Goal: Transaction & Acquisition: Purchase product/service

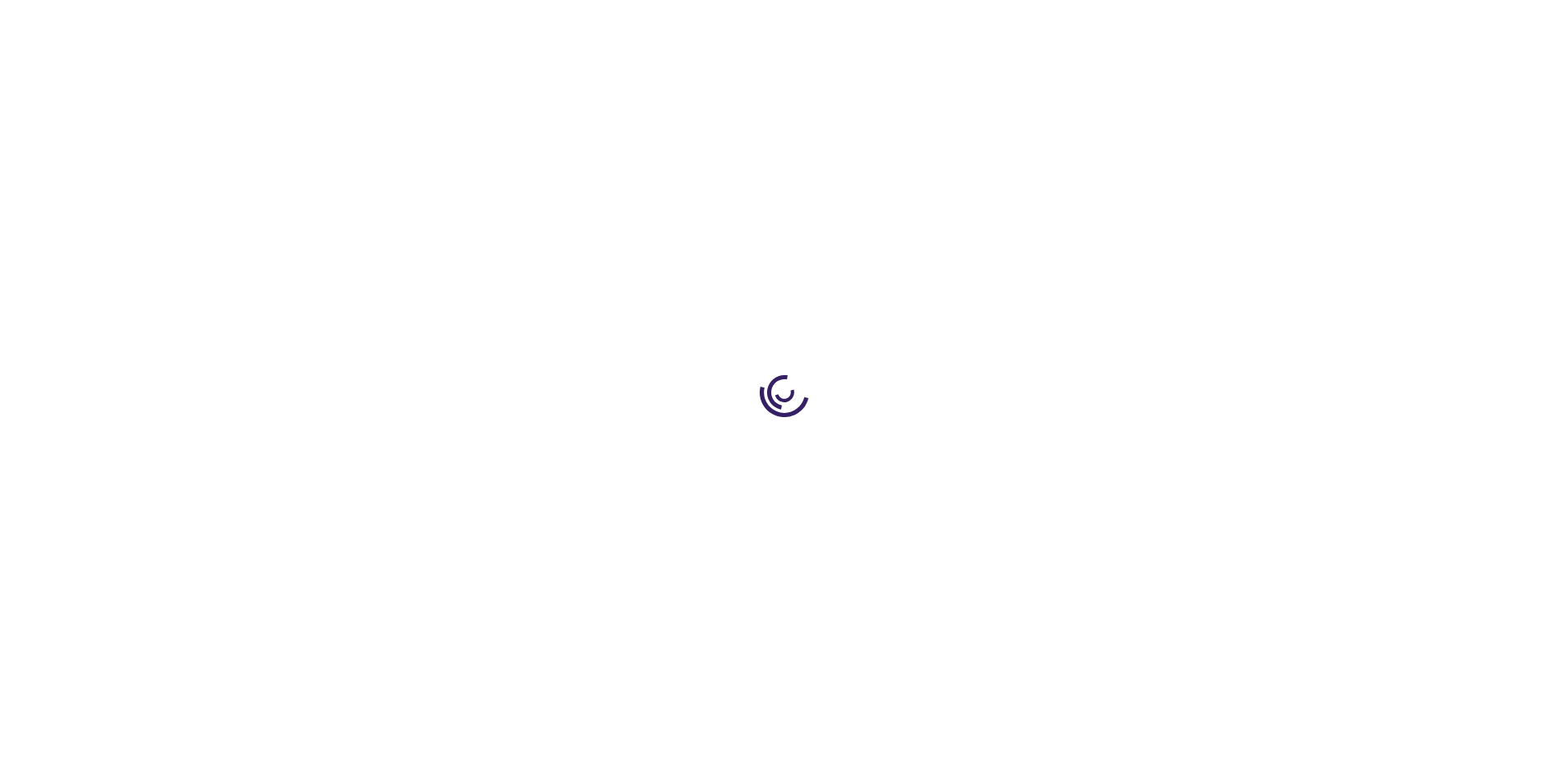
type input "0"
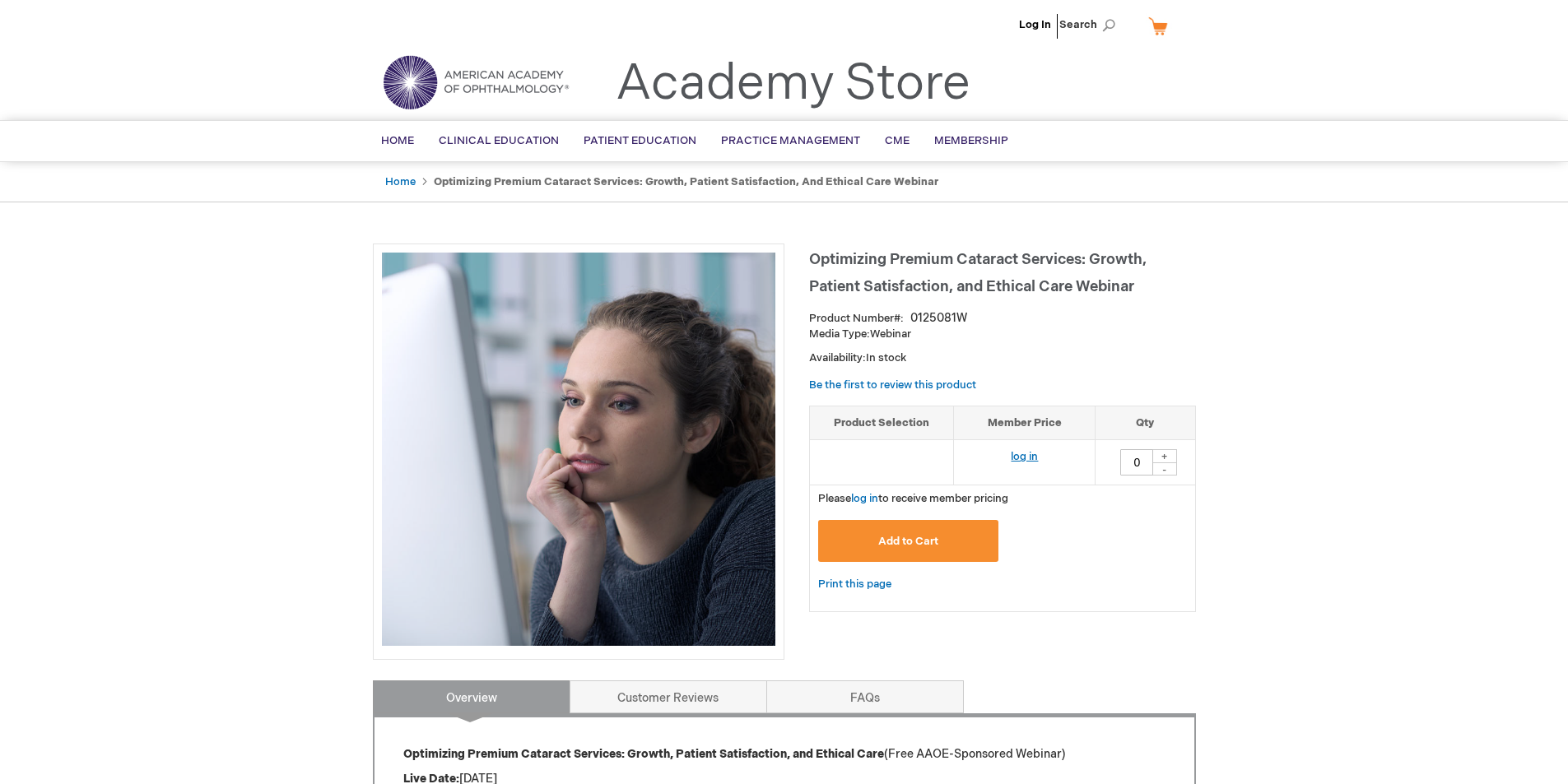
click at [1031, 456] on link "log in" at bounding box center [1024, 456] width 27 height 13
click at [945, 540] on button "Add to Cart" at bounding box center [909, 541] width 181 height 42
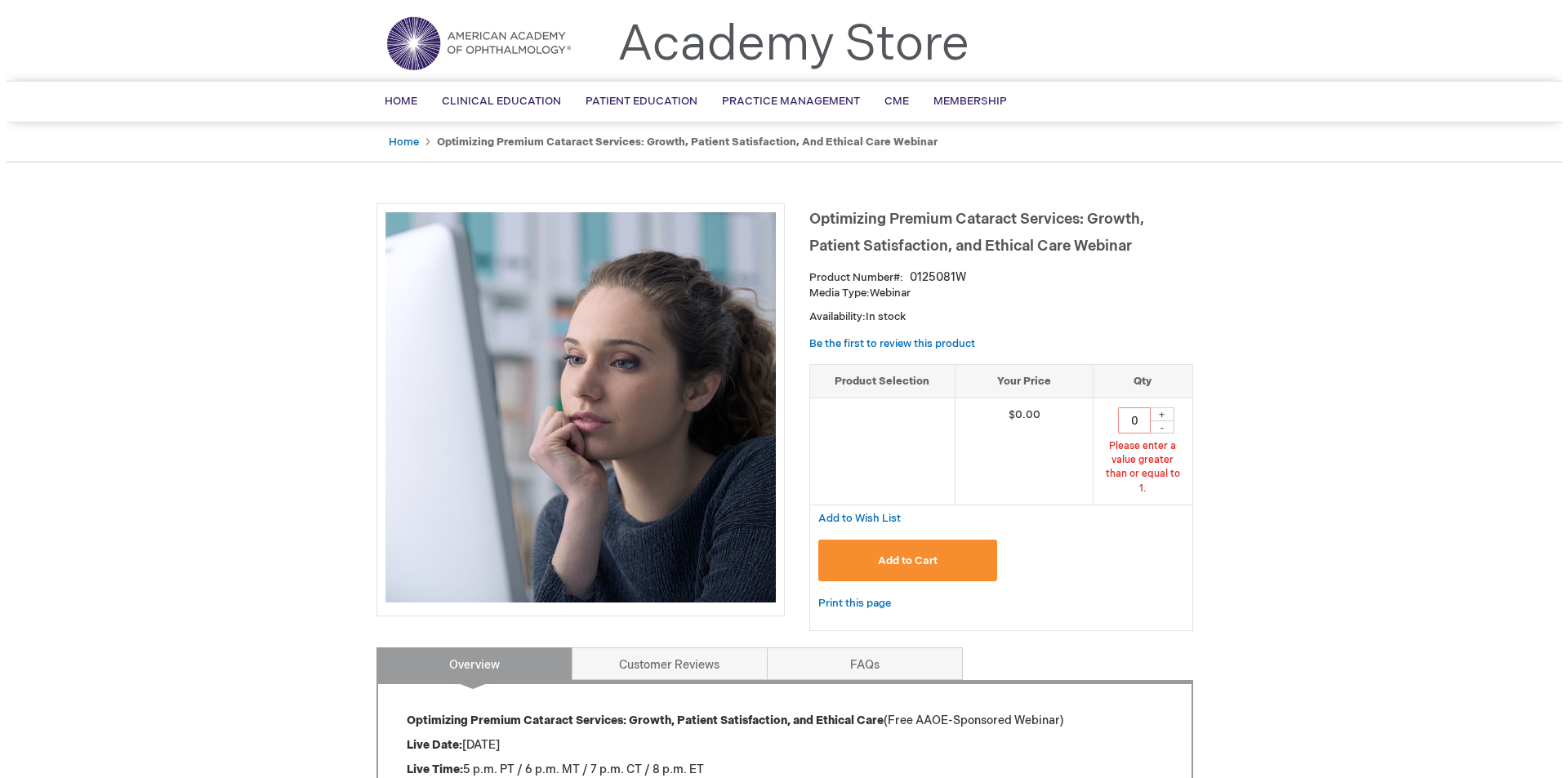
scroll to position [57, 0]
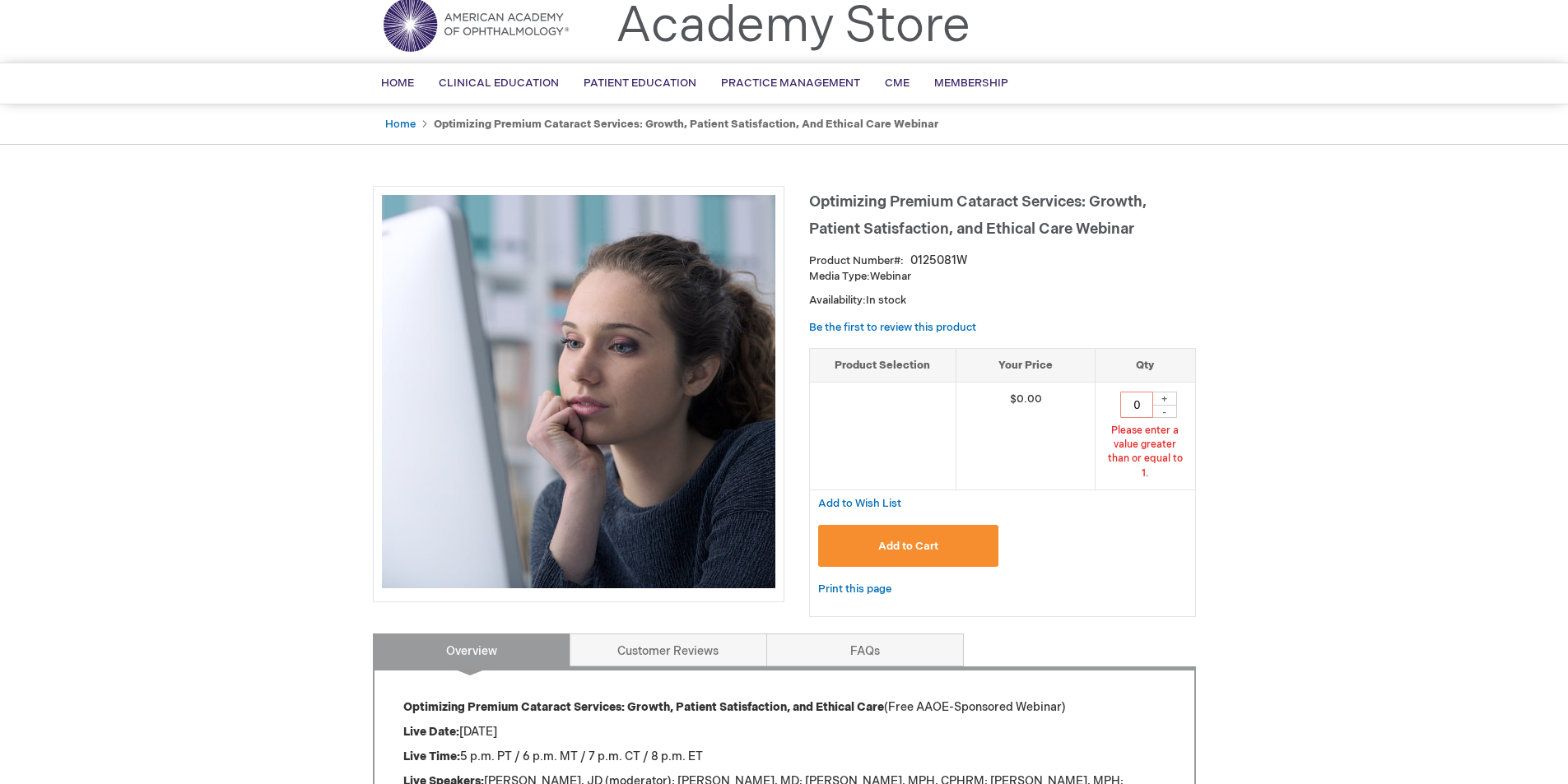
click at [1159, 398] on div "+" at bounding box center [1165, 399] width 25 height 14
type input "1"
click at [941, 535] on button "Add to Cart" at bounding box center [909, 545] width 181 height 42
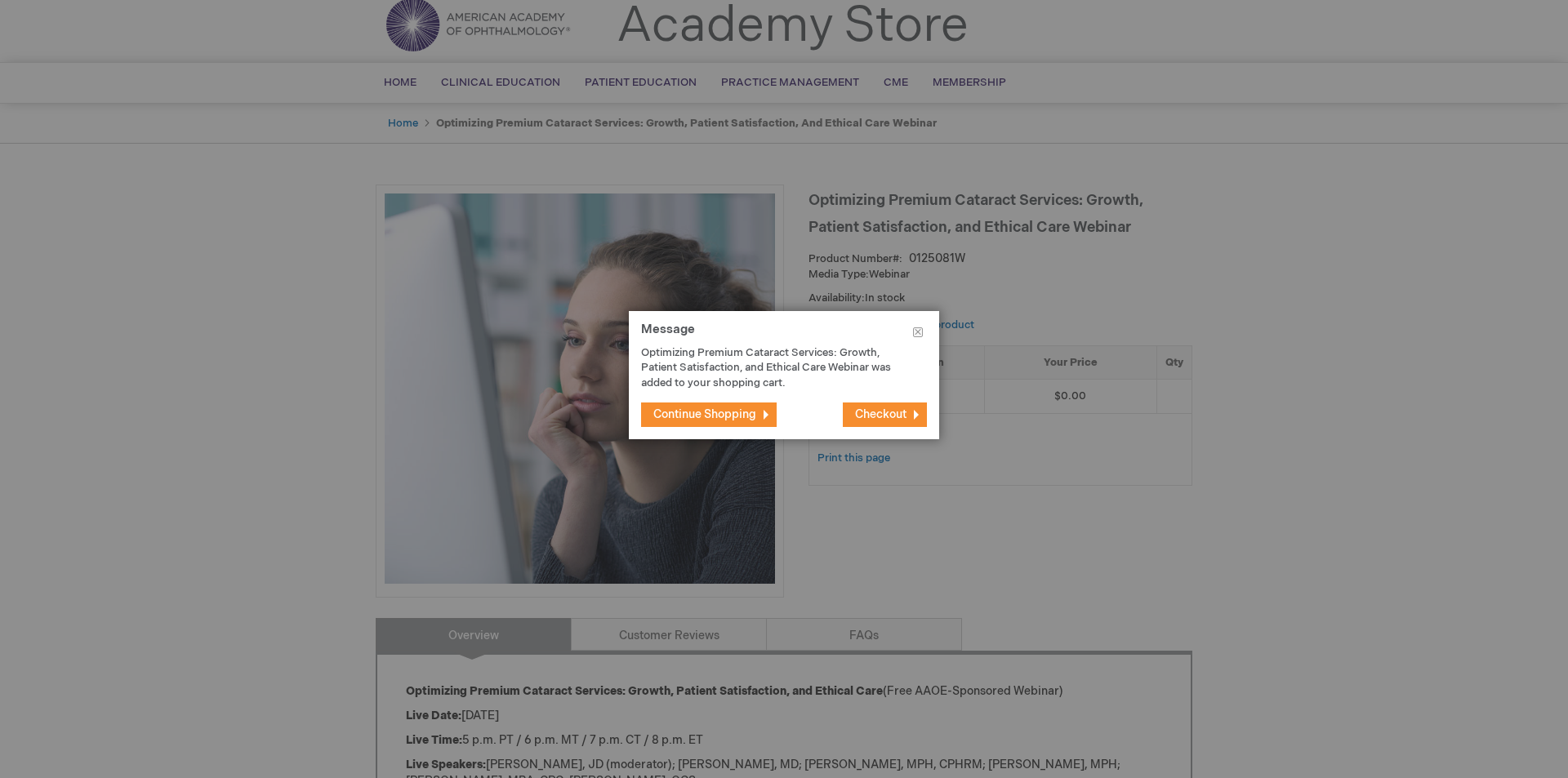
click at [894, 419] on span "Checkout" at bounding box center [881, 414] width 51 height 14
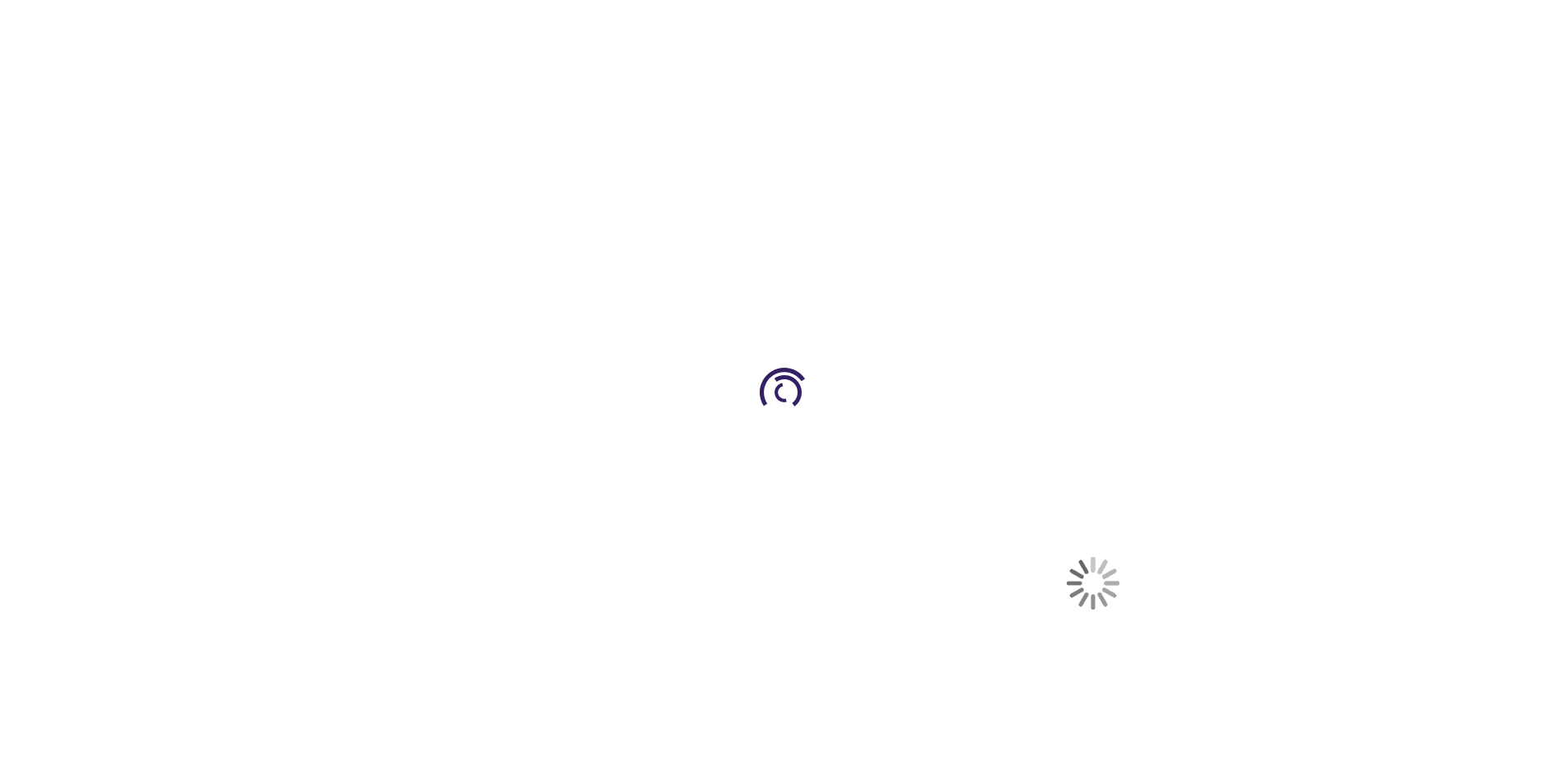
select select "US"
select select "14"
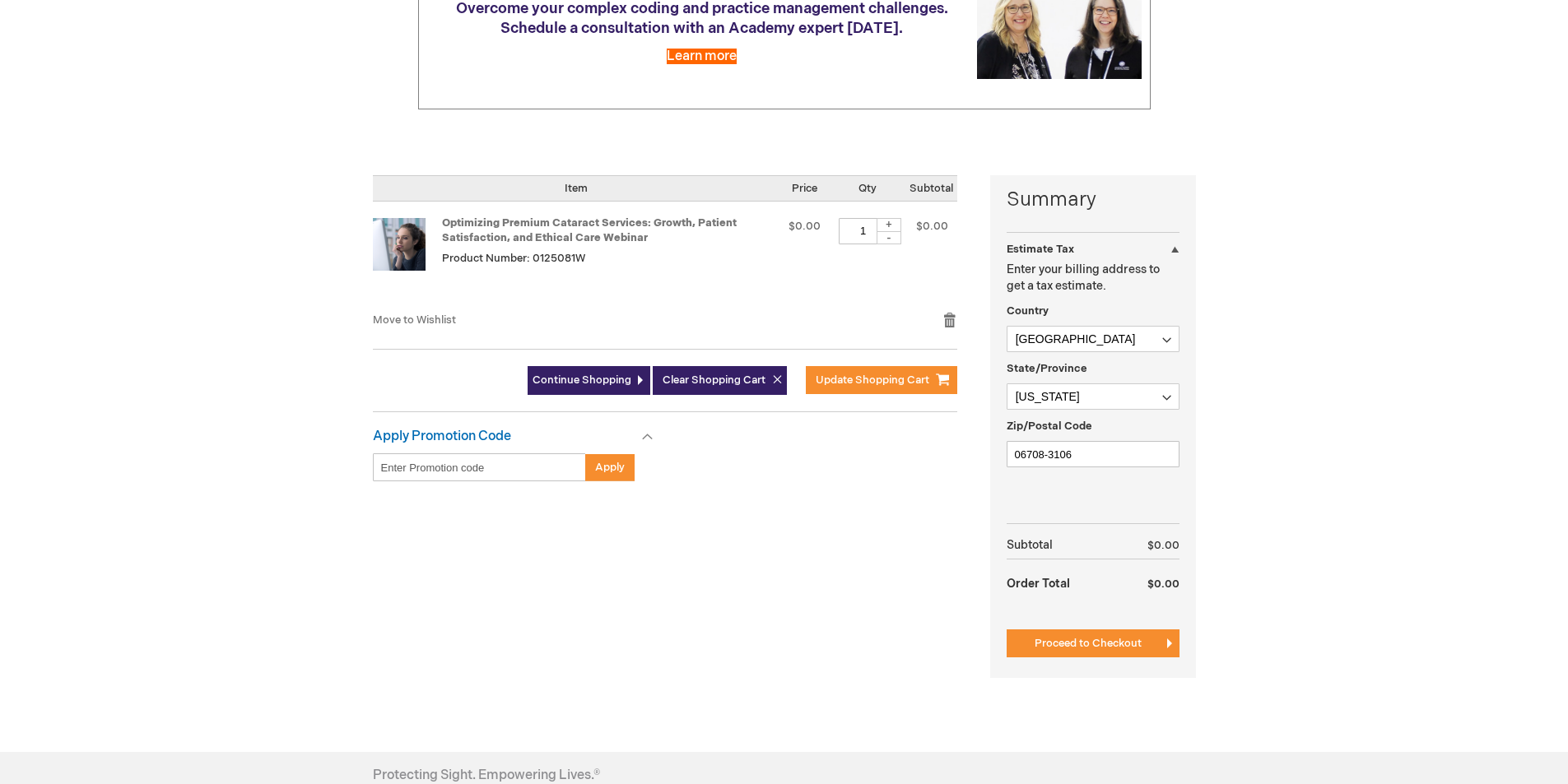
scroll to position [227, 0]
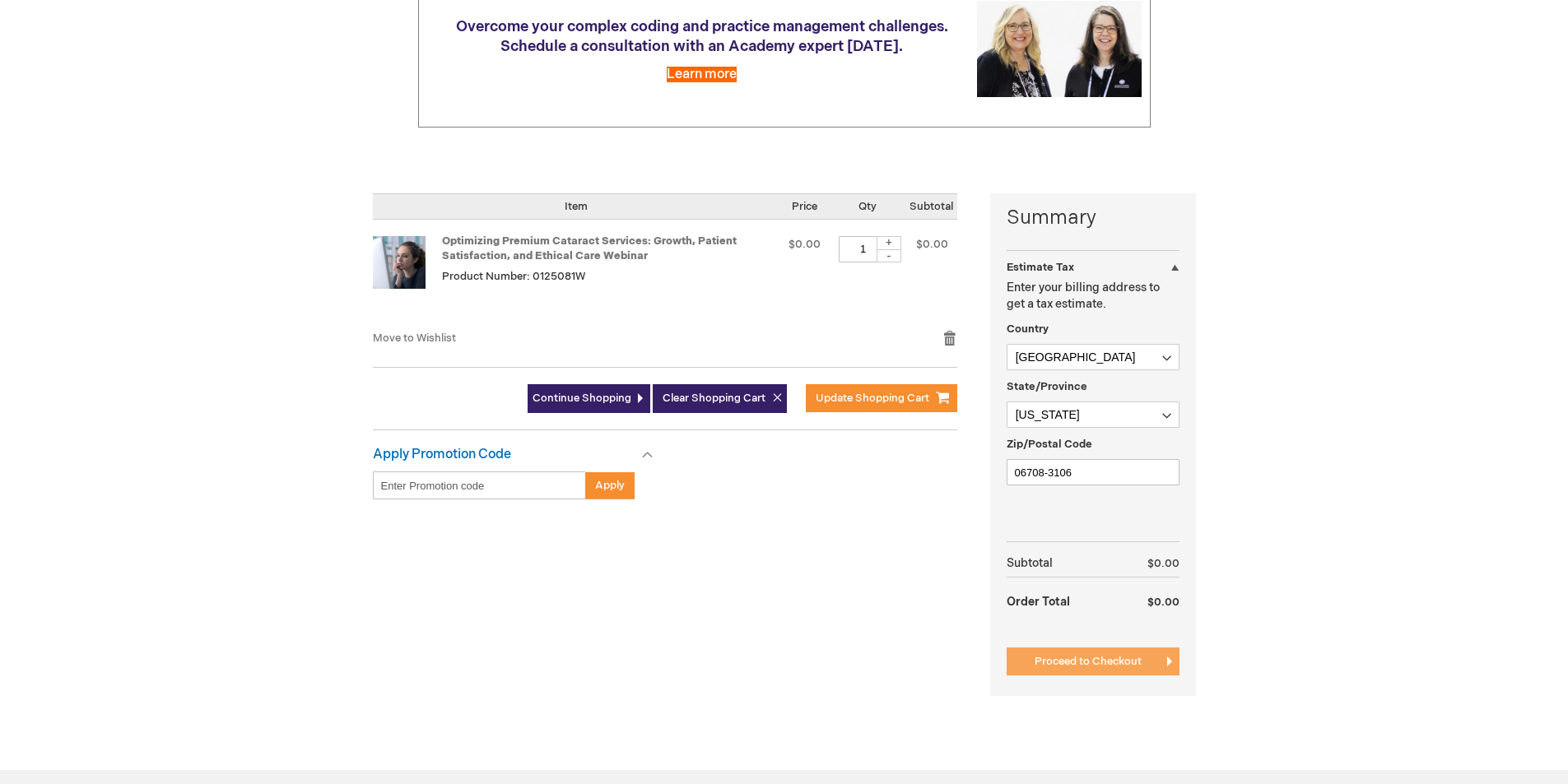
click at [1090, 657] on span "Proceed to Checkout" at bounding box center [1089, 662] width 107 height 13
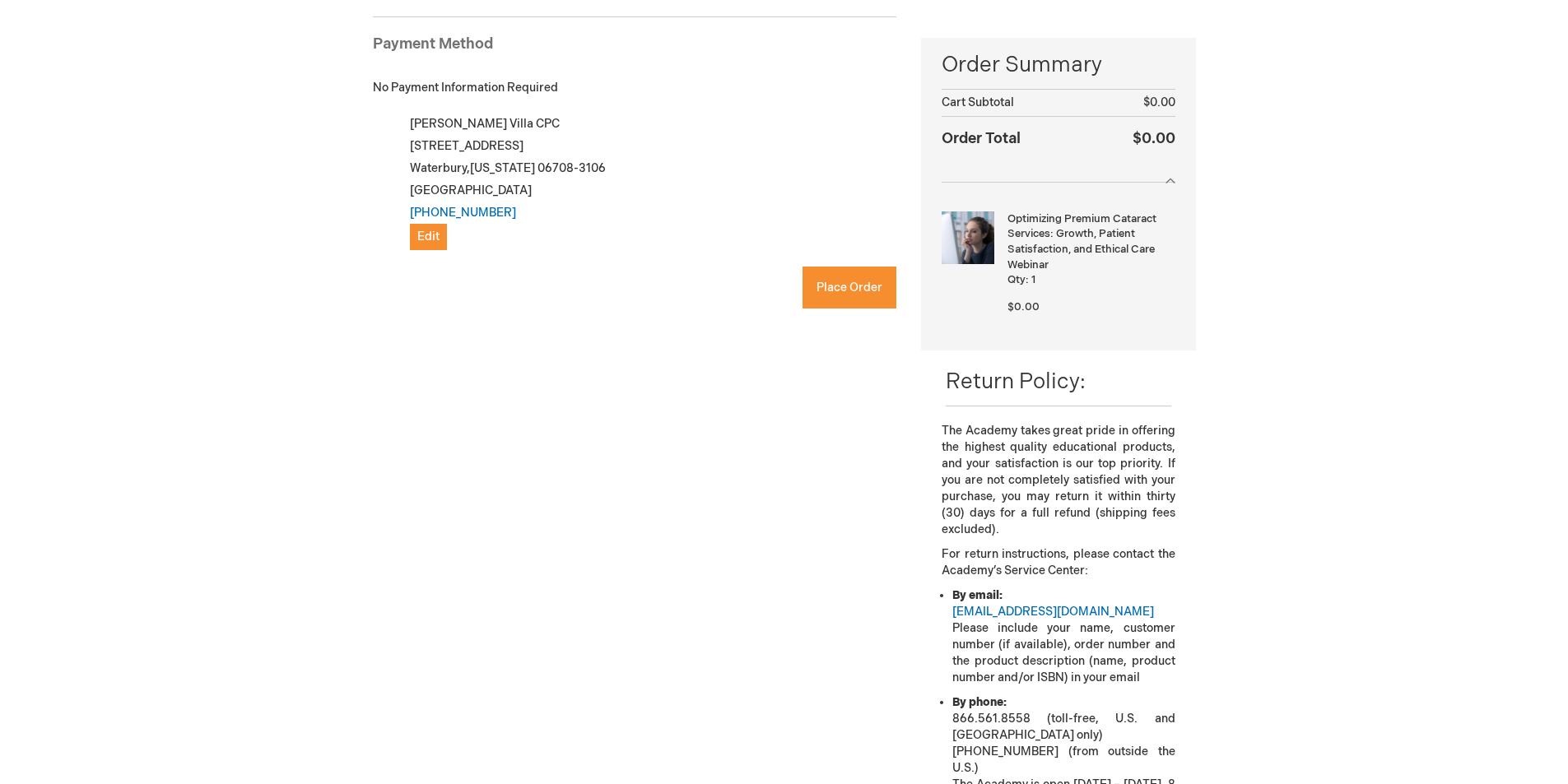
checkbox input "true"
click at [856, 298] on button "Place Order" at bounding box center [849, 287] width 94 height 42
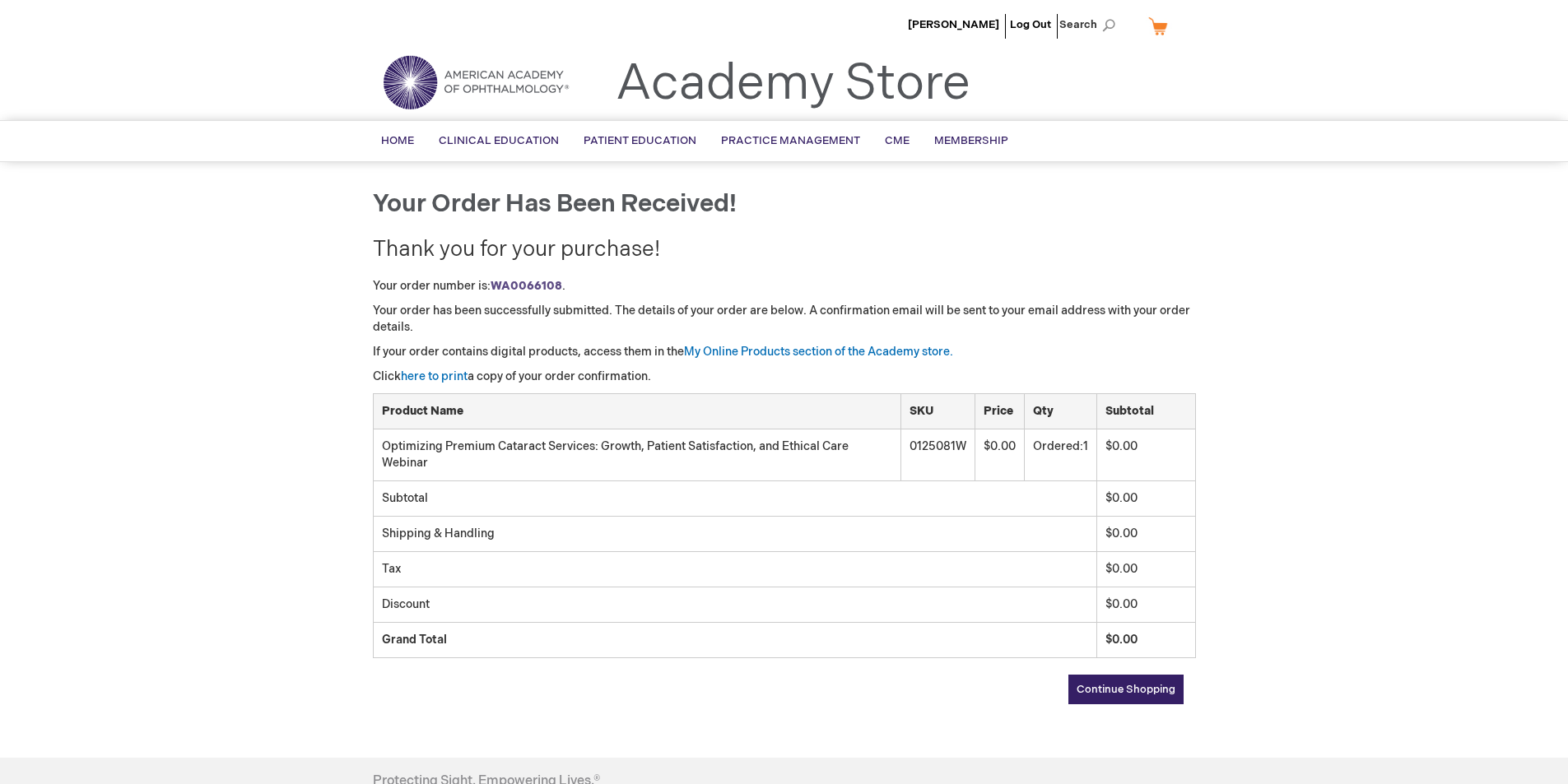
click at [1096, 697] on link "Continue Shopping" at bounding box center [1126, 689] width 115 height 30
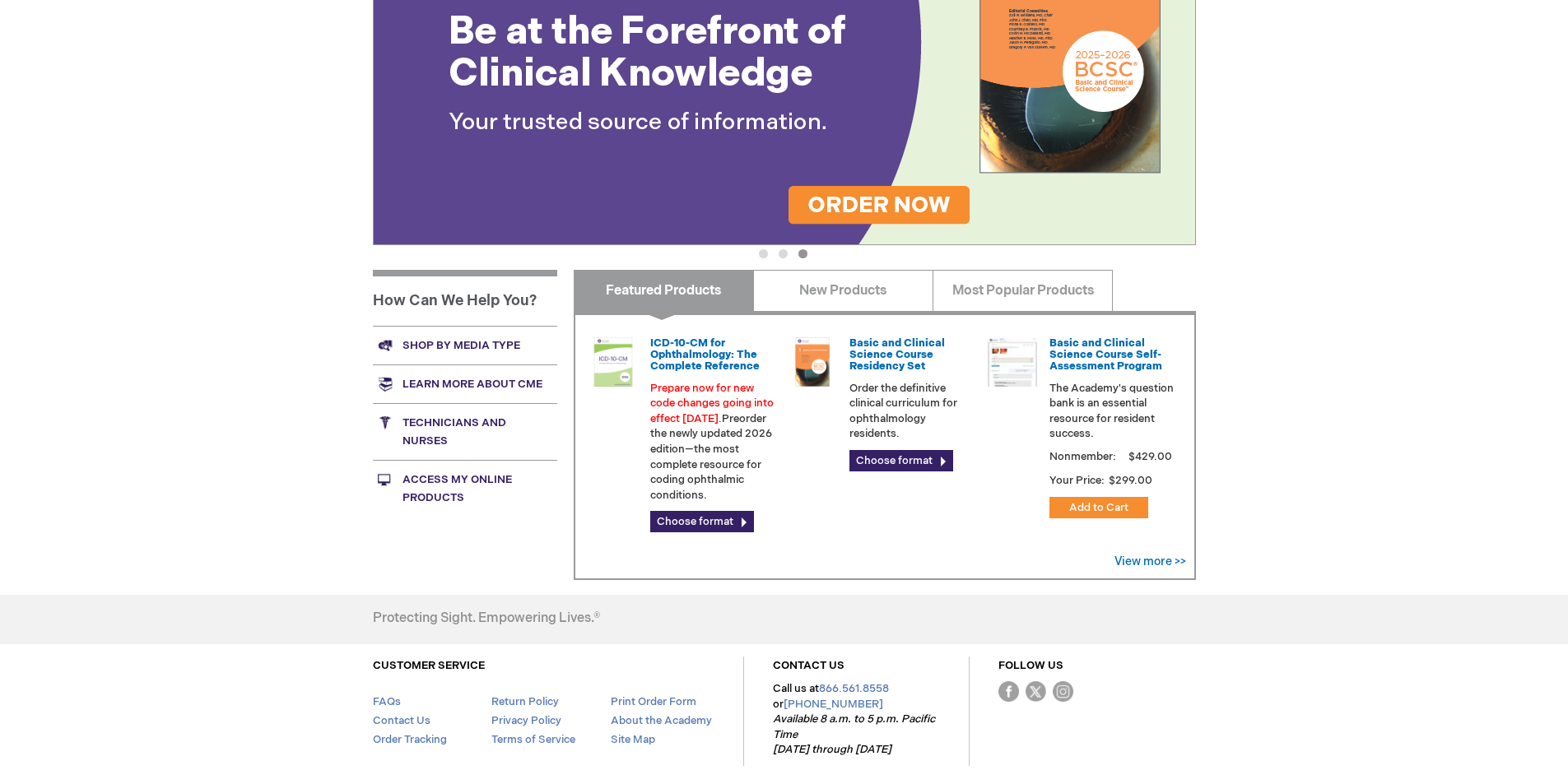
scroll to position [389, 0]
